Goal: Task Accomplishment & Management: Manage account settings

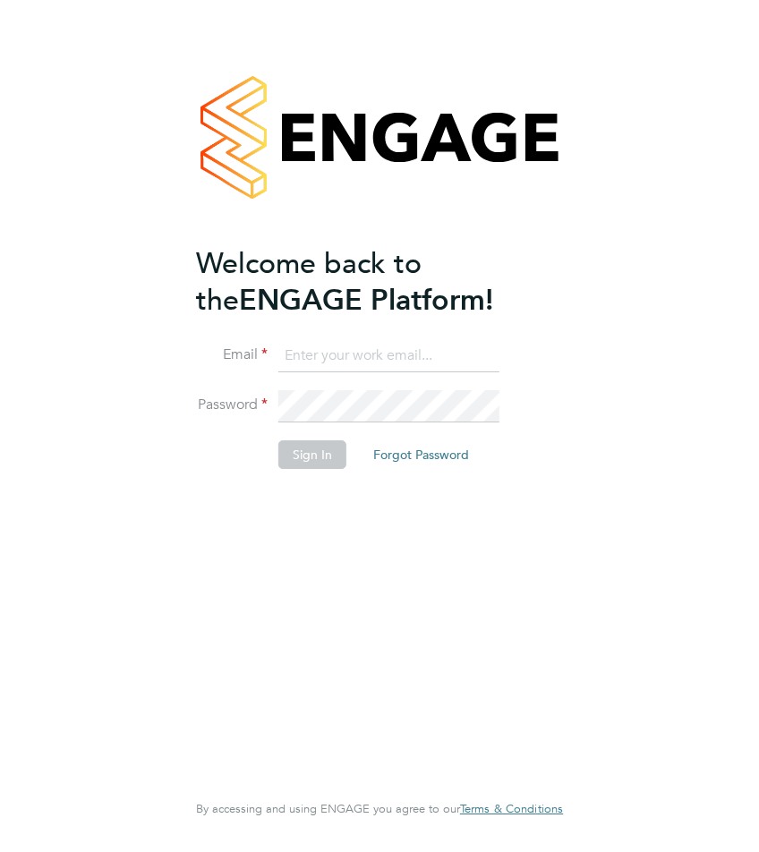
type input "[EMAIL_ADDRESS][DOMAIN_NAME]"
click at [302, 456] on button "Sign In" at bounding box center [312, 454] width 68 height 29
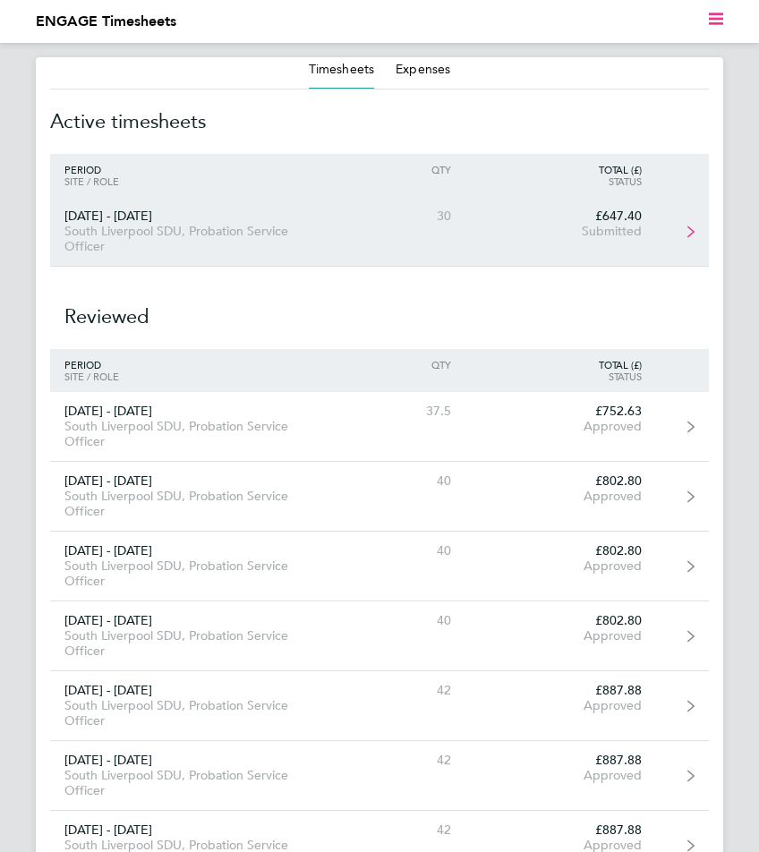
click at [166, 224] on div "South Liverpool SDU, Probation Service Officer" at bounding box center [195, 239] width 290 height 30
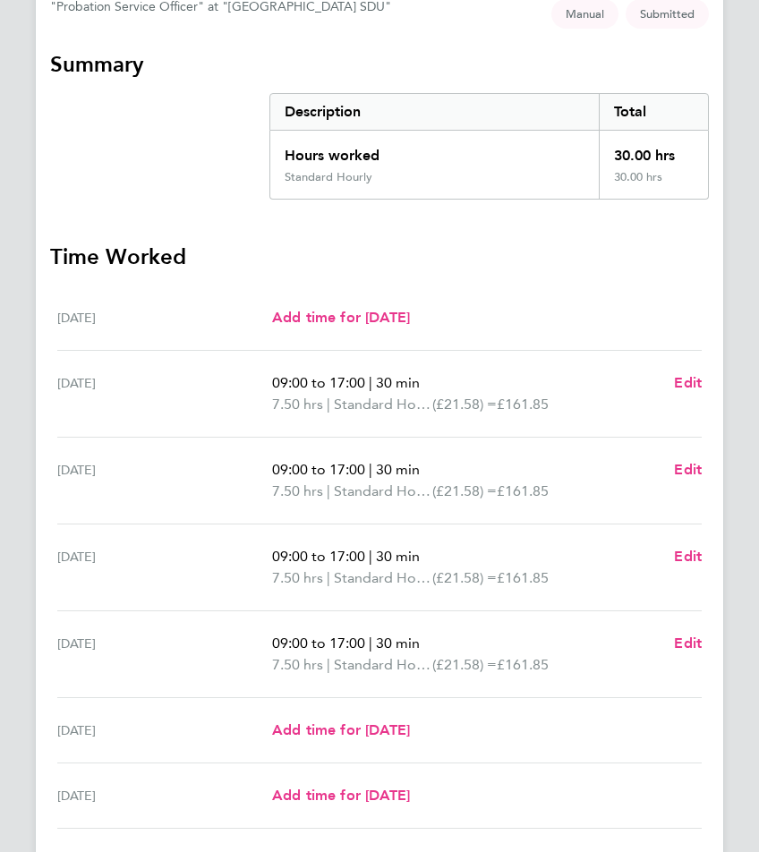
scroll to position [268, 0]
